Goal: Navigation & Orientation: Find specific page/section

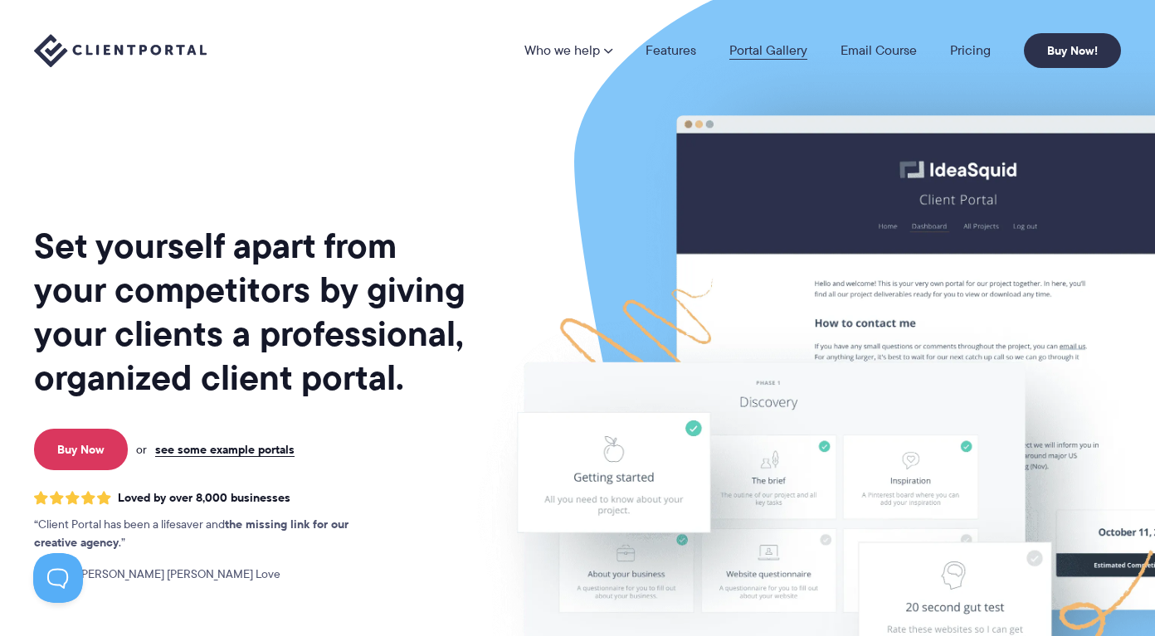
click at [752, 56] on link "Portal Gallery" at bounding box center [768, 50] width 78 height 13
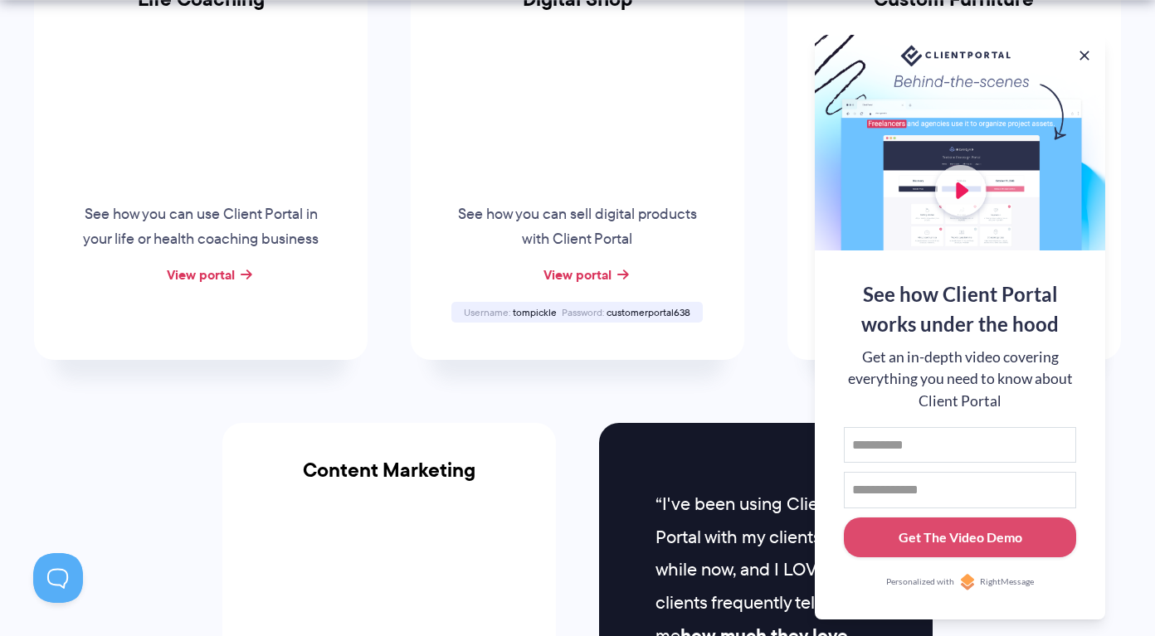
scroll to position [1370, 0]
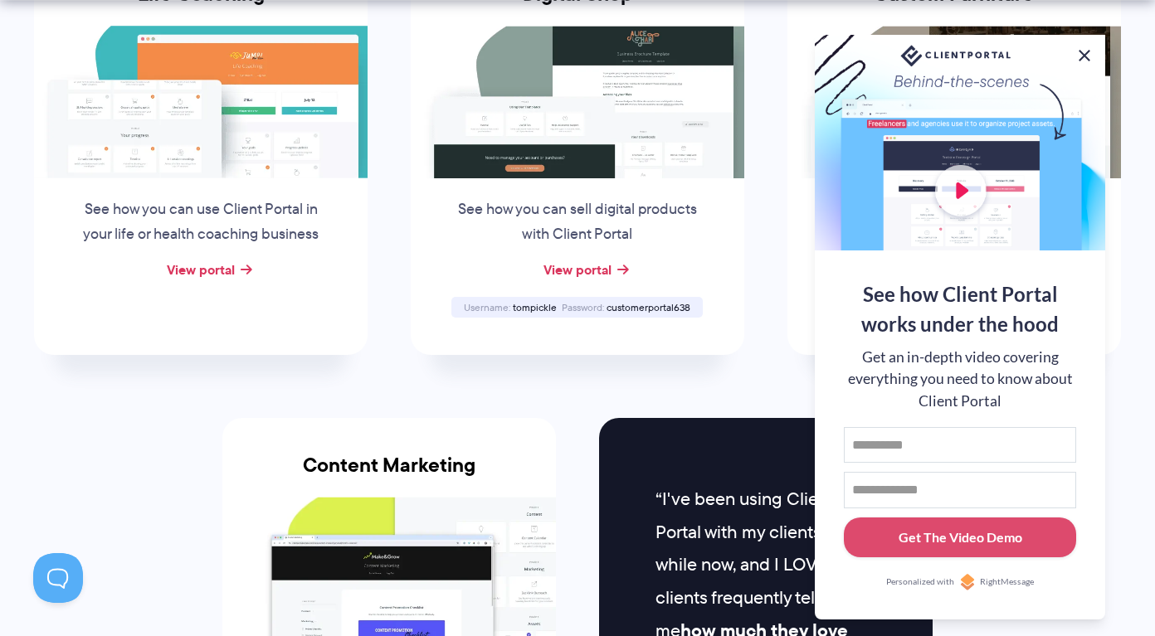
click at [1083, 51] on button at bounding box center [1084, 56] width 20 height 20
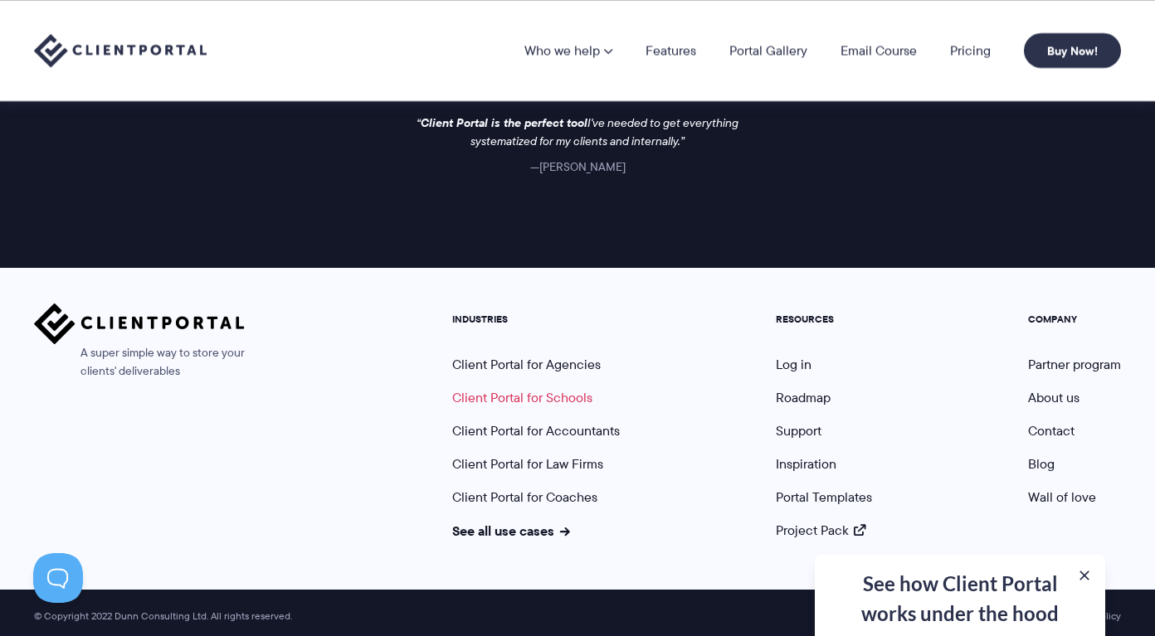
scroll to position [2528, 0]
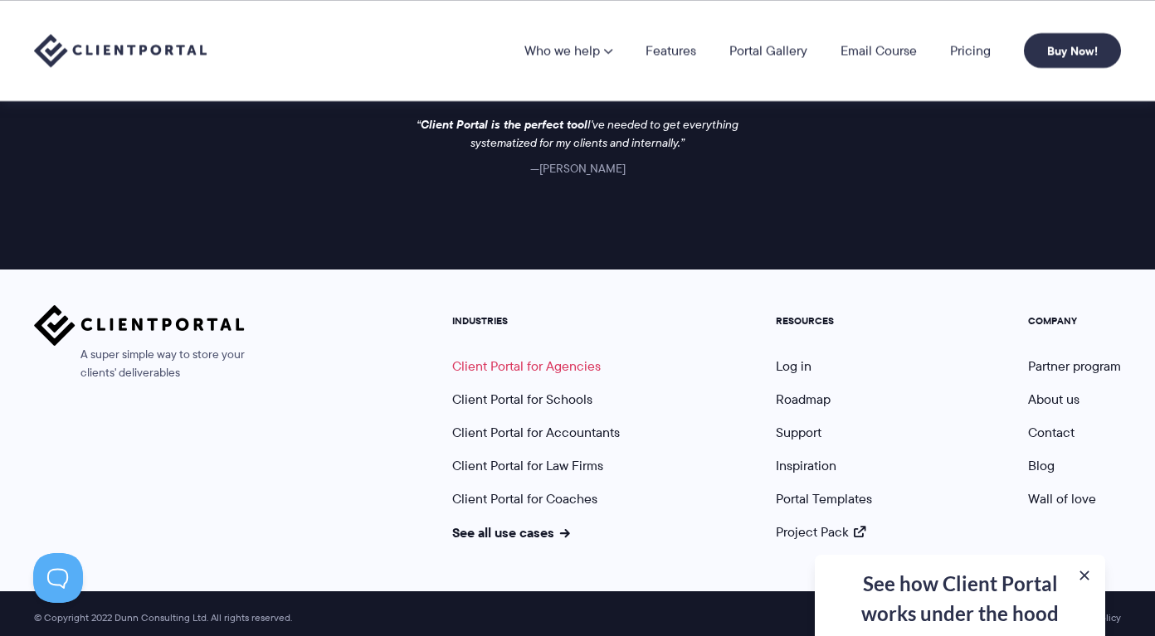
click at [522, 363] on link "Client Portal for Agencies" at bounding box center [526, 366] width 148 height 19
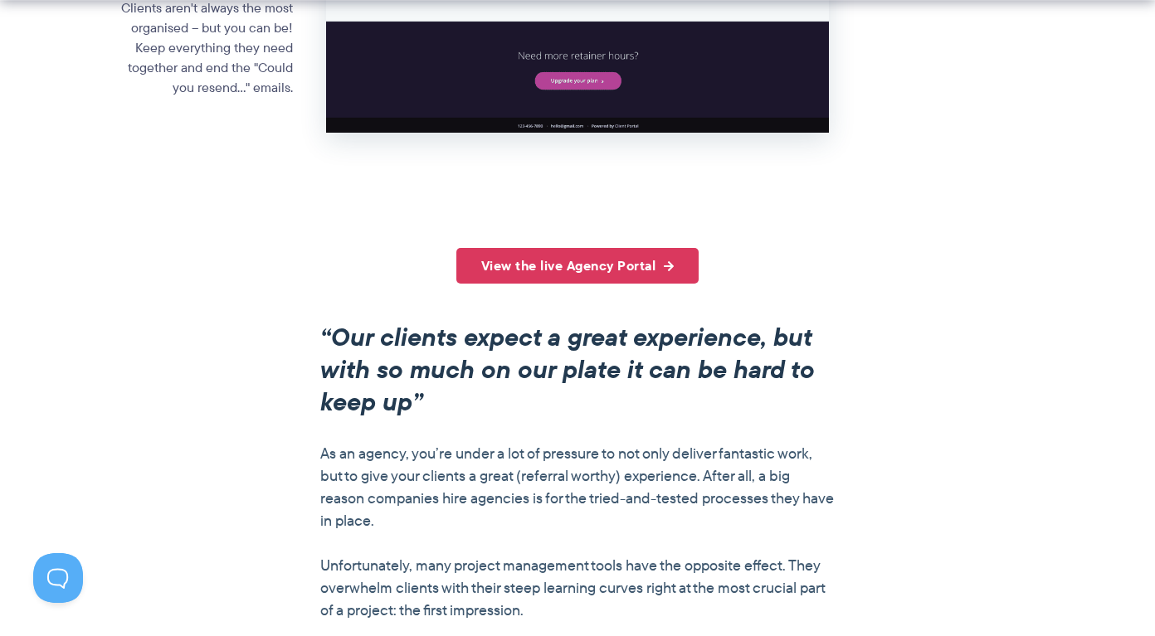
scroll to position [1102, 0]
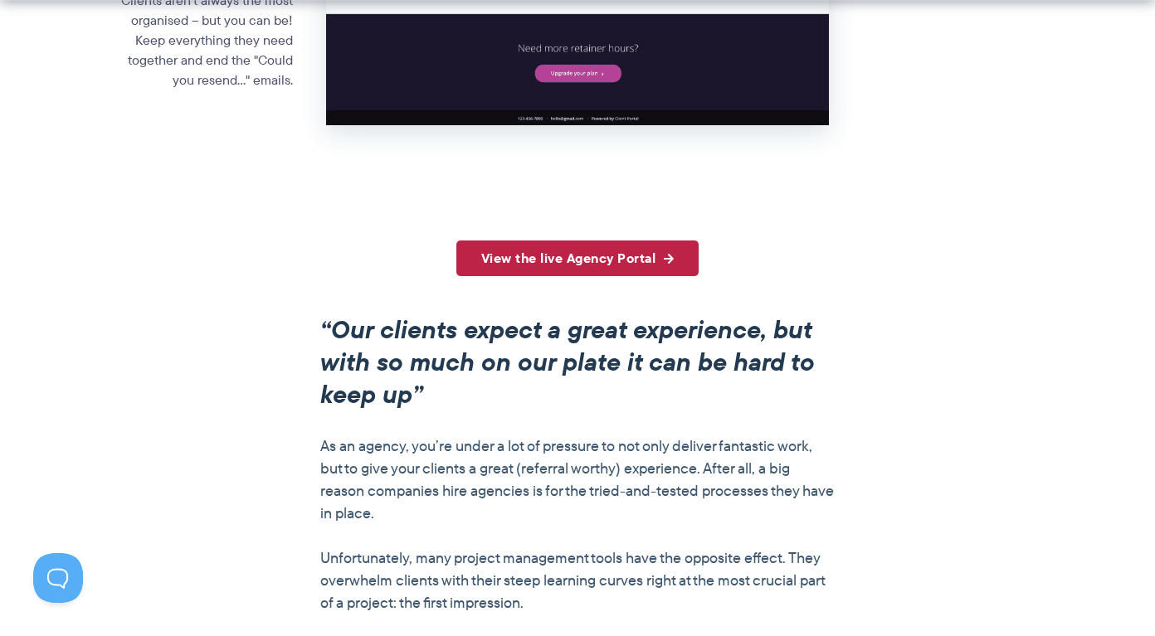
click at [481, 266] on link "View the live Agency Portal" at bounding box center [577, 259] width 243 height 36
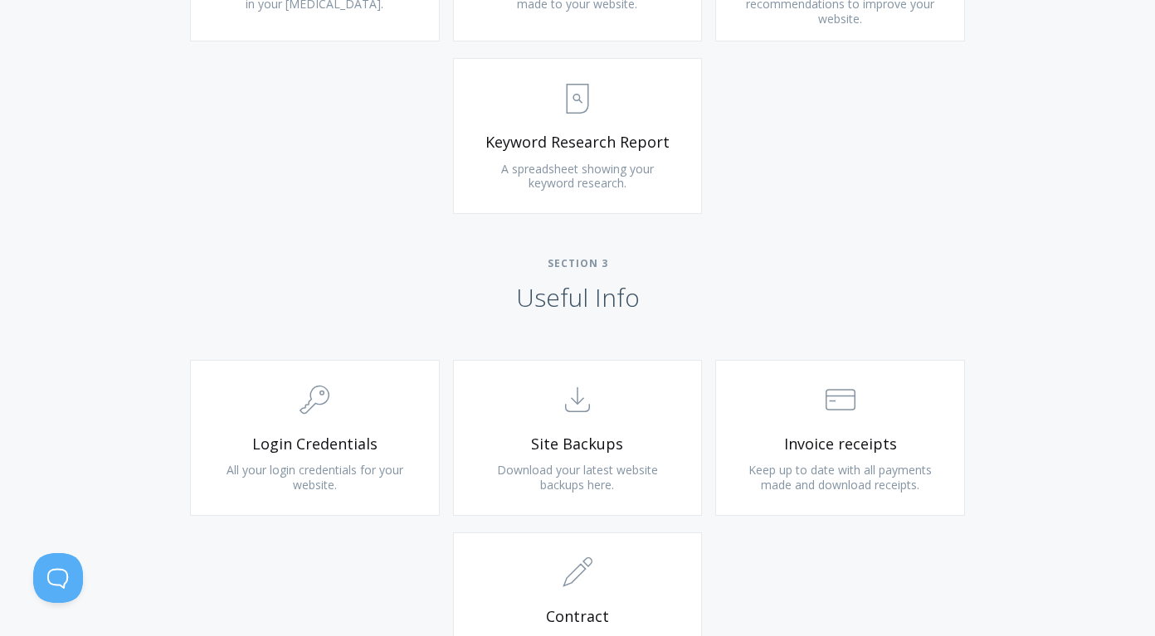
scroll to position [1336, 0]
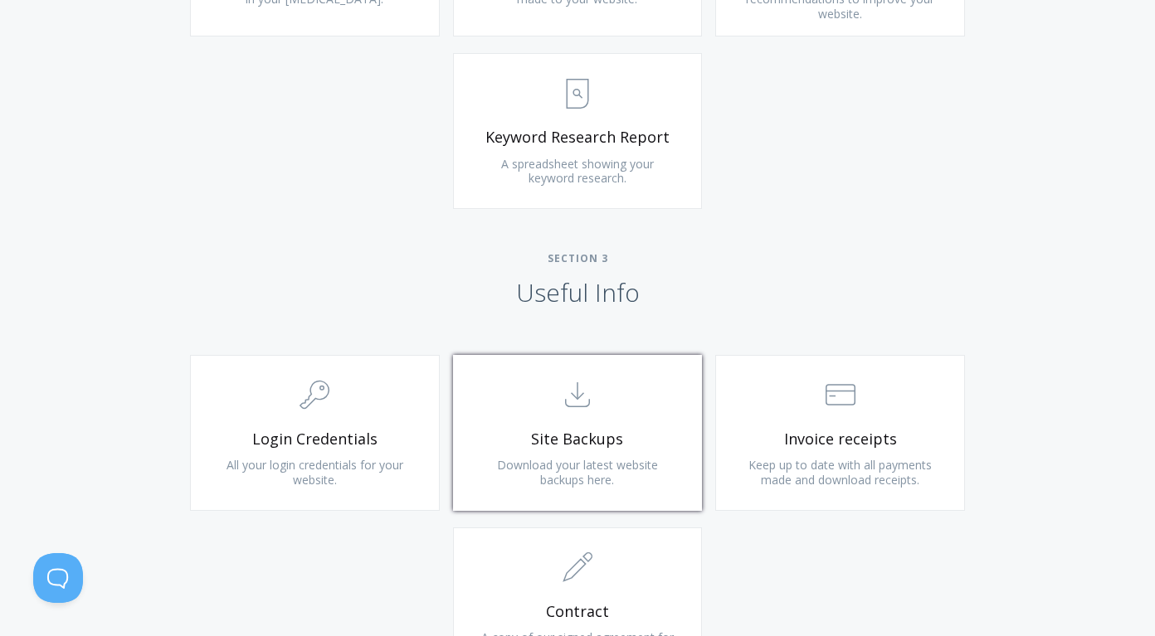
click at [590, 410] on span ".st0{fill:none;stroke:#000000;stroke-width:2;stroke-miterlimit:10;} Untitled-15" at bounding box center [578, 396] width 198 height 51
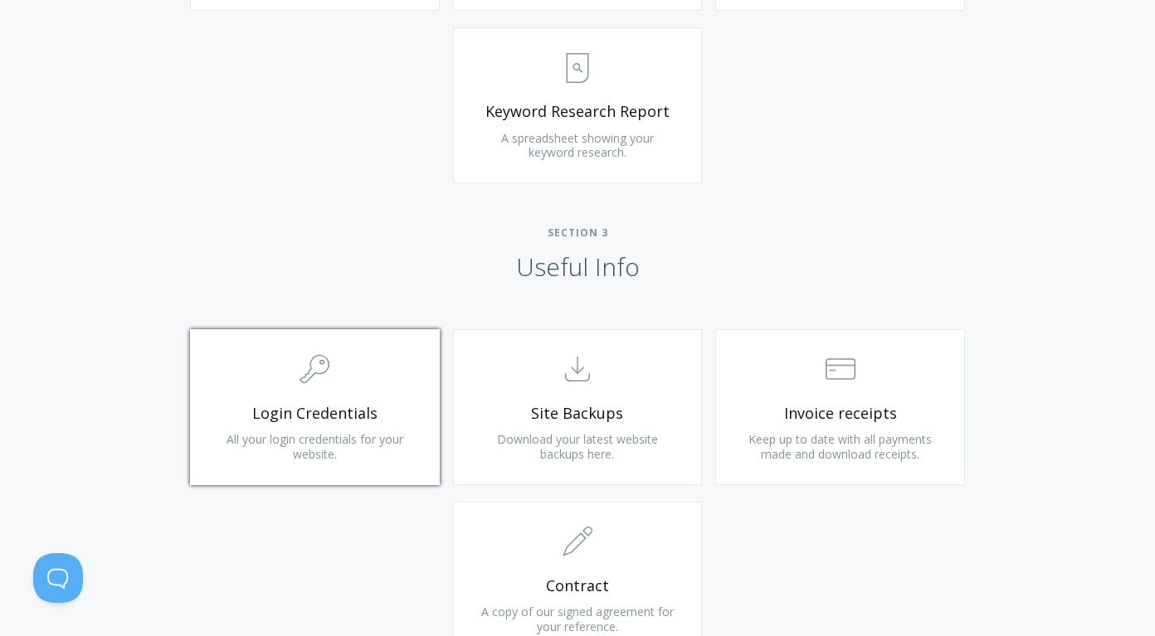
scroll to position [1358, 0]
click at [332, 381] on span ".cls-1{fill:none;stroke:#000;stroke-miterlimit:10;stroke-width:2px;} 1. General" at bounding box center [315, 373] width 198 height 51
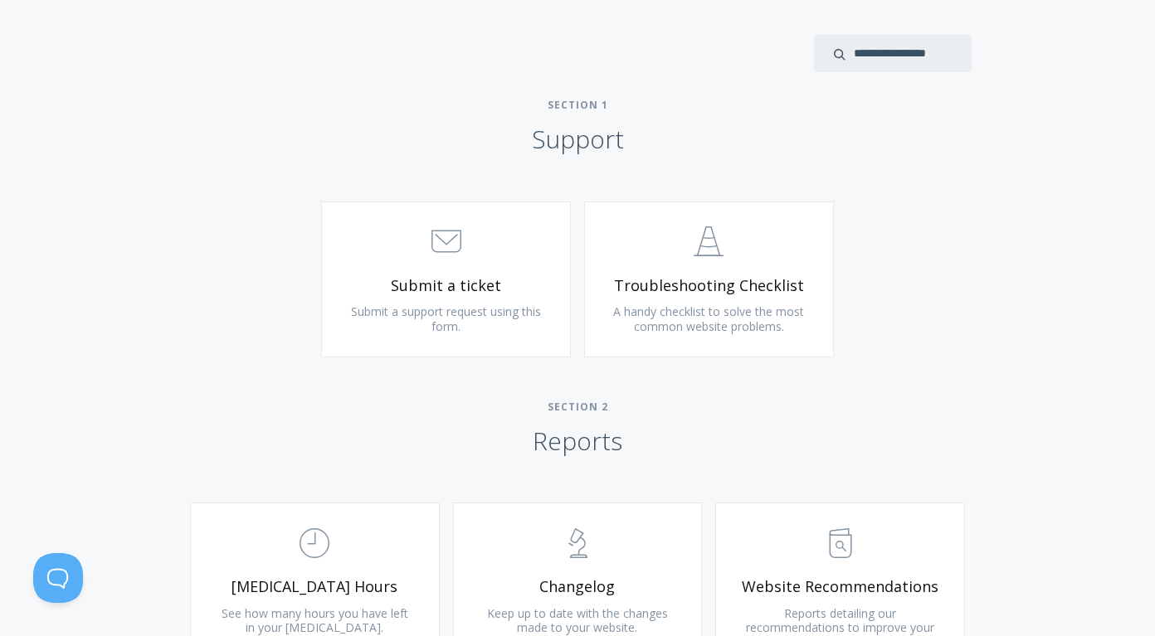
scroll to position [12, 0]
